Goal: Information Seeking & Learning: Learn about a topic

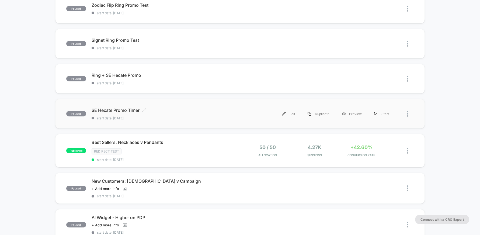
scroll to position [65, 0]
click at [187, 115] on div "SE Hecate Promo Timer Click to edit experience details Click to edit experience…" at bounding box center [166, 113] width 148 height 13
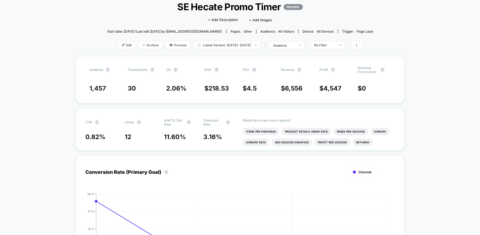
scroll to position [35, 0]
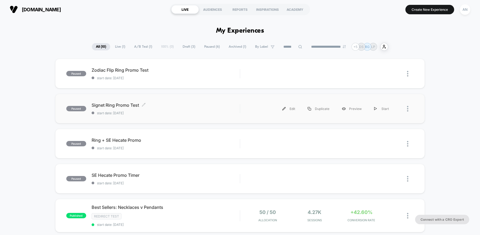
click at [199, 108] on div "Signet Ring Promo Test Click to edit experience details Click to edit experienc…" at bounding box center [166, 108] width 148 height 13
click at [165, 141] on span "Ring + SE Hecate Promo Click to edit experience details" at bounding box center [166, 139] width 148 height 5
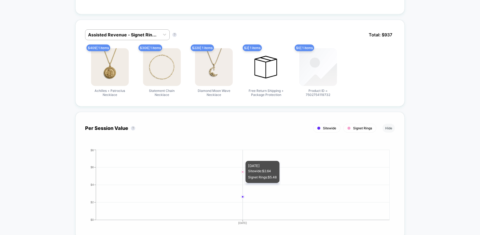
scroll to position [323, 0]
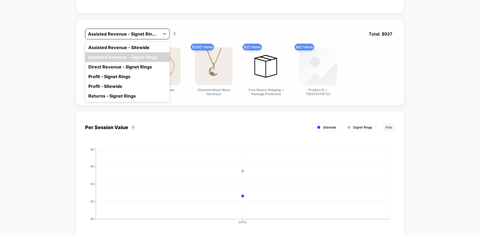
click at [139, 35] on div at bounding box center [122, 34] width 69 height 6
click at [142, 86] on div "Profit - Sitewide" at bounding box center [127, 86] width 85 height 10
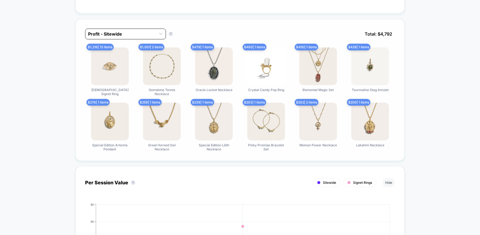
click at [146, 37] on div at bounding box center [120, 34] width 65 height 6
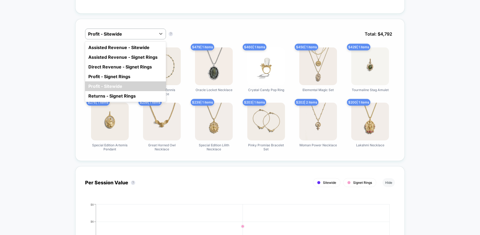
click at [150, 56] on div "Assisted Revenue - Signet Rings" at bounding box center [125, 57] width 81 height 10
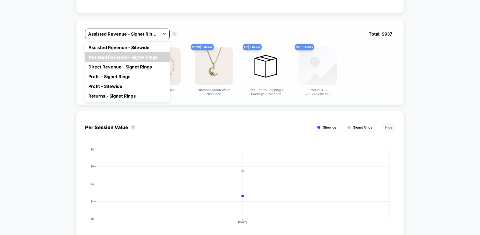
click at [132, 36] on div at bounding box center [122, 34] width 69 height 6
click at [128, 94] on div "Returns - Signet Rings" at bounding box center [127, 96] width 85 height 10
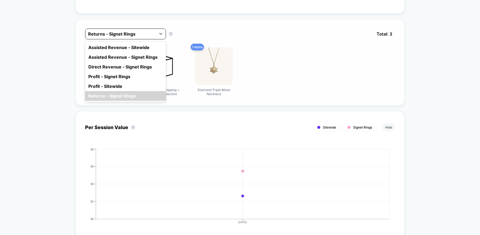
click at [126, 36] on div at bounding box center [120, 34] width 65 height 6
click at [136, 53] on div "Assisted Revenue - Signet Rings" at bounding box center [125, 57] width 81 height 10
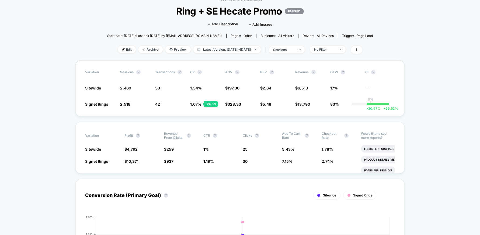
scroll to position [0, 0]
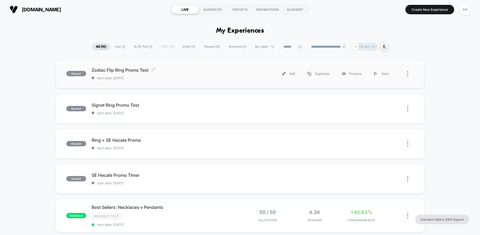
click at [220, 75] on div "Zodiac Flip Ring Promo Test Click to edit experience details Click to edit expe…" at bounding box center [166, 73] width 148 height 13
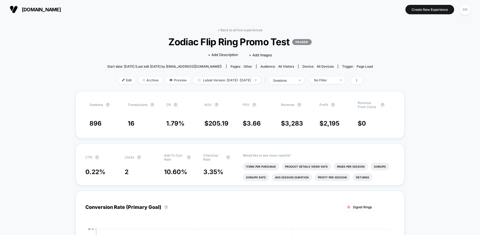
scroll to position [1, 0]
